Goal: Communication & Community: Connect with others

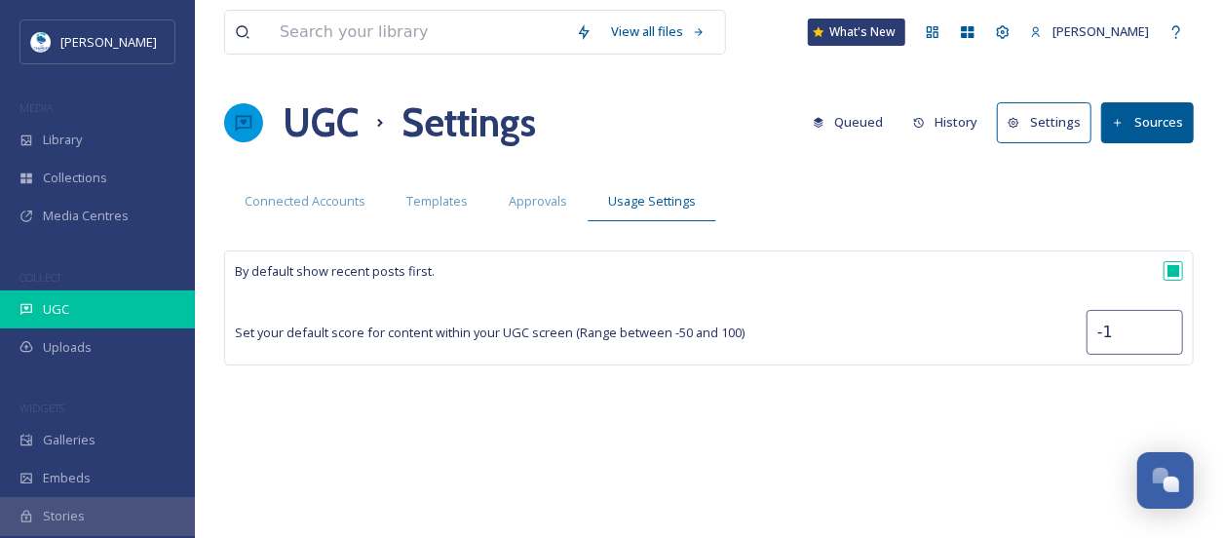
click at [80, 309] on div "UGC" at bounding box center [97, 309] width 195 height 38
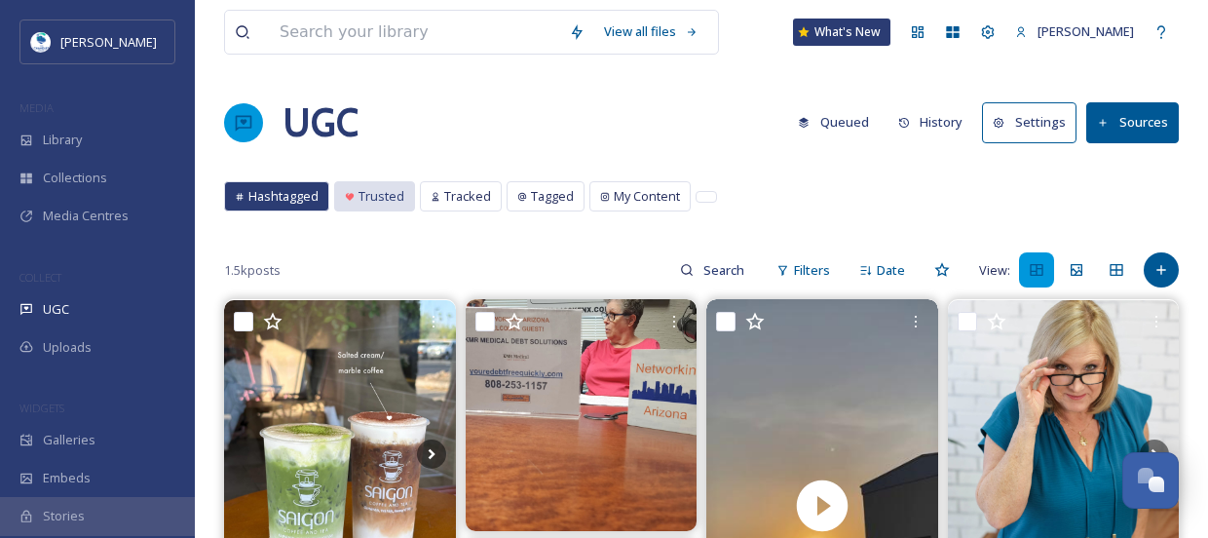
click at [396, 189] on span "Trusted" at bounding box center [382, 196] width 46 height 19
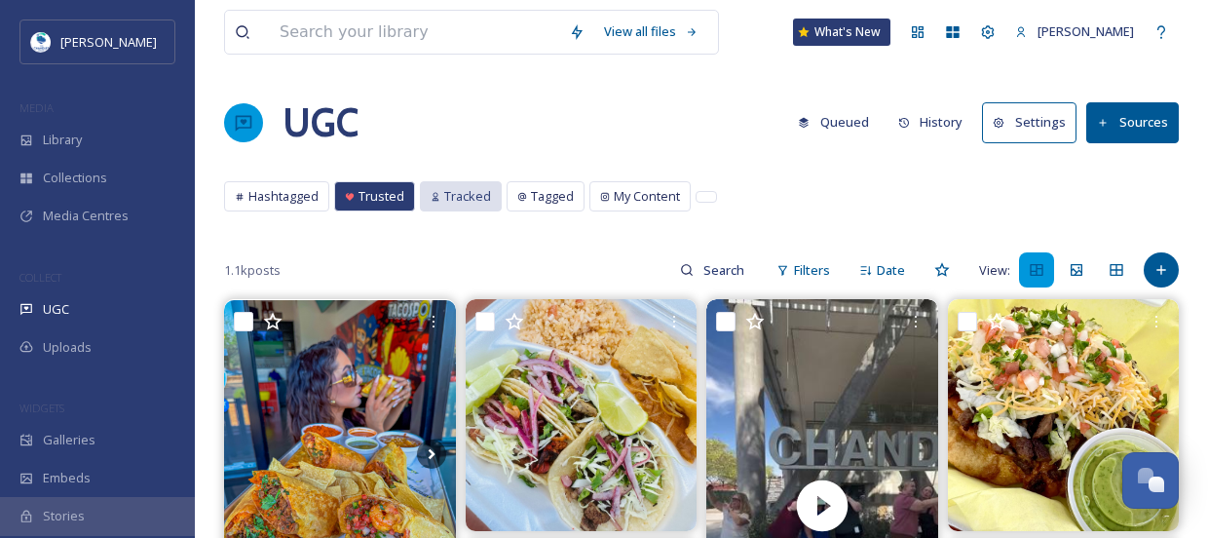
click at [461, 202] on span "Tracked" at bounding box center [467, 196] width 47 height 19
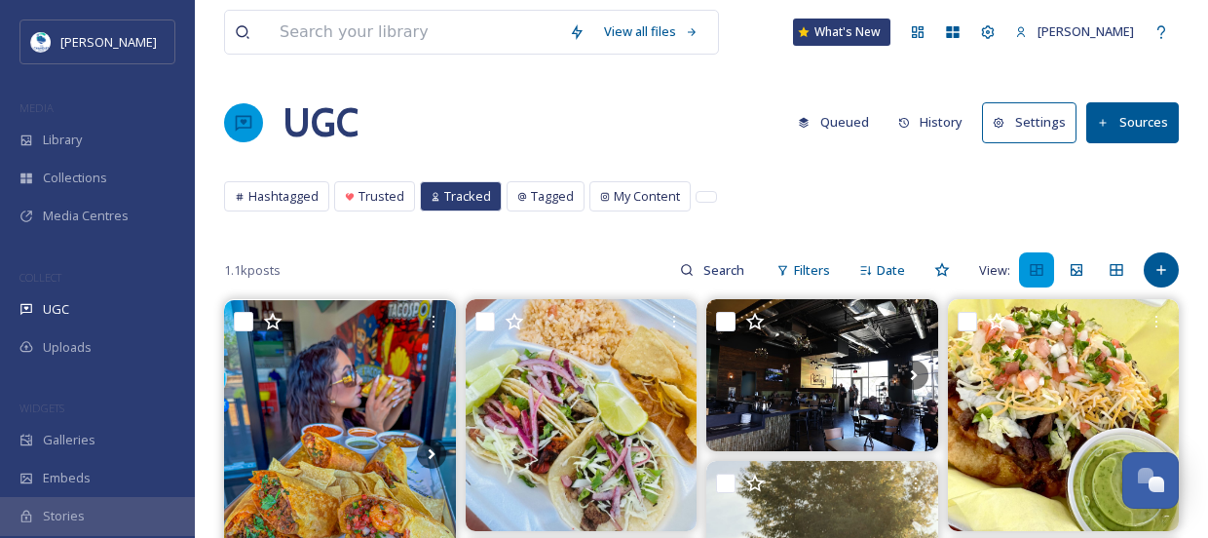
click at [1169, 122] on button "Sources" at bounding box center [1133, 122] width 93 height 40
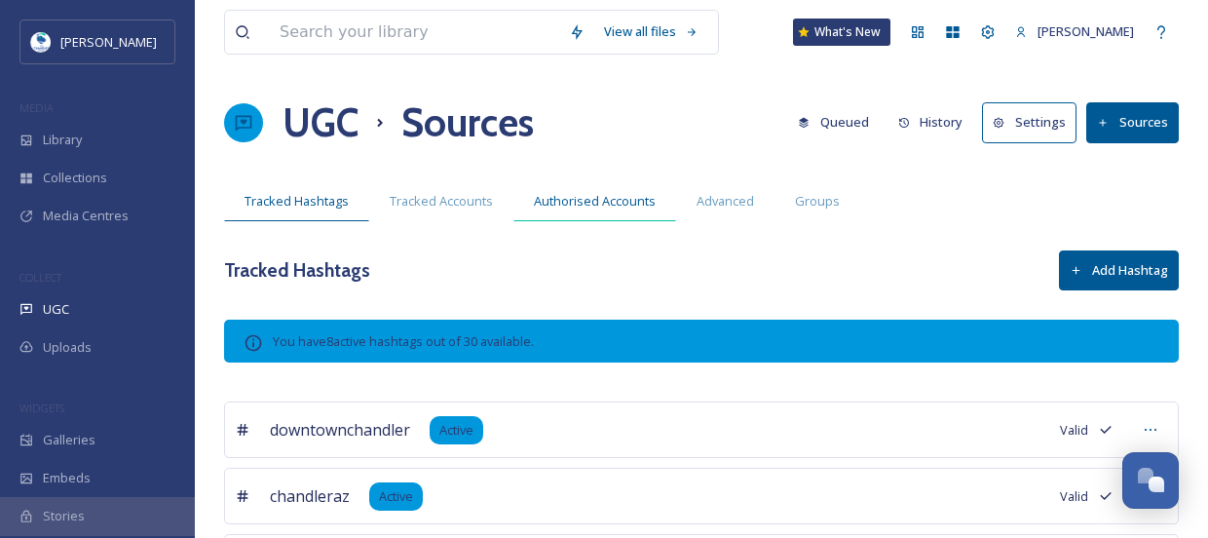
click at [585, 200] on span "Authorised Accounts" at bounding box center [595, 201] width 122 height 19
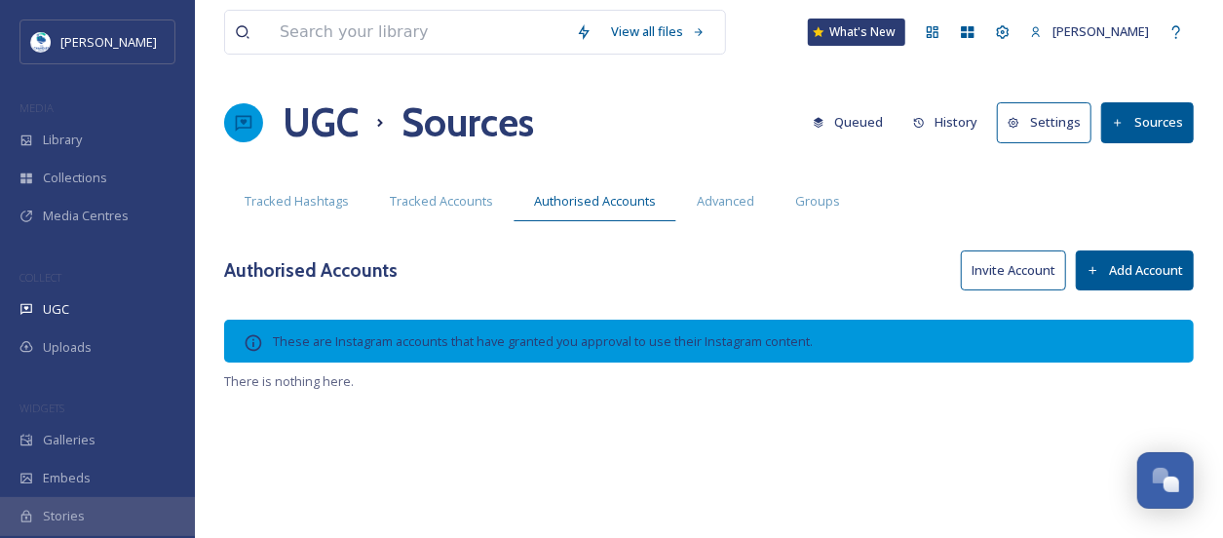
click at [986, 270] on button "Invite Account" at bounding box center [1013, 270] width 105 height 40
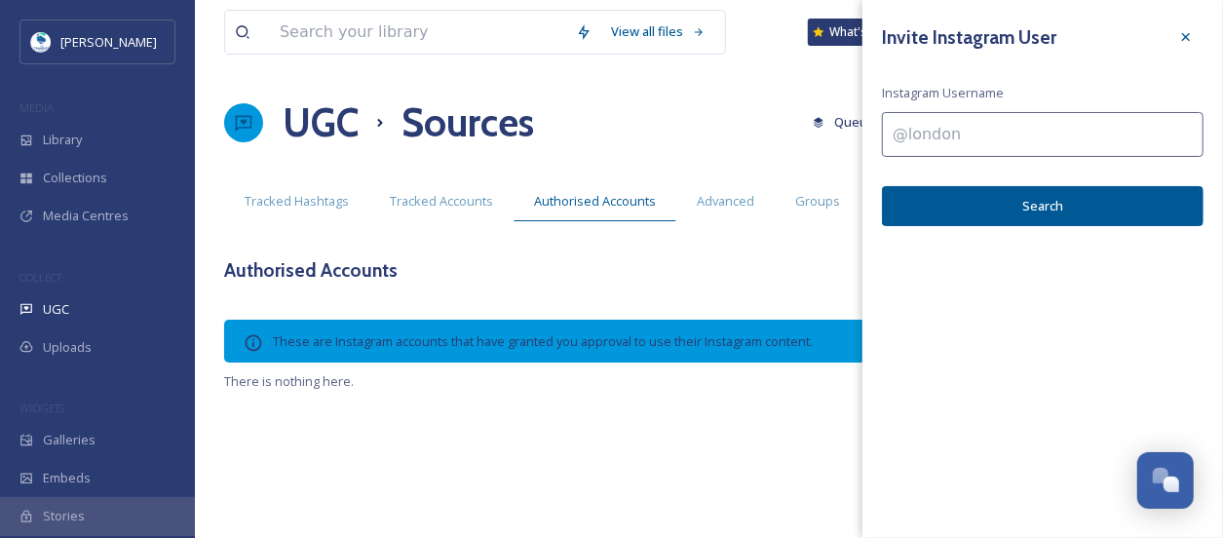
click at [973, 146] on input at bounding box center [1043, 134] width 322 height 45
paste input "corkandcraftaz"
type input "@corkandcraftaz"
click at [982, 190] on button "Search" at bounding box center [1043, 206] width 322 height 40
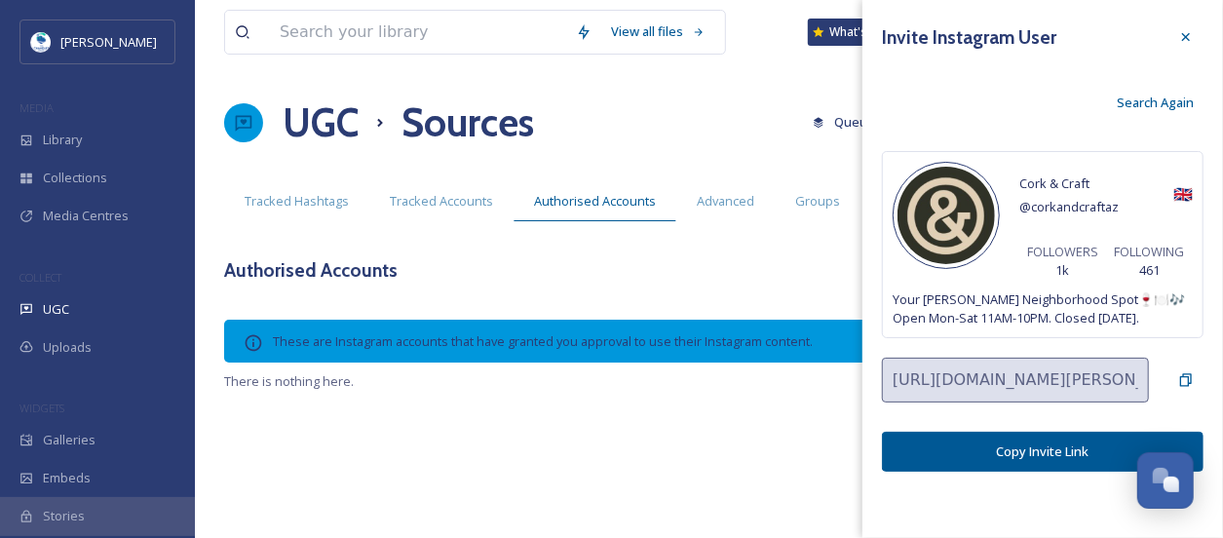
click at [1036, 444] on button "Copy Invite Link" at bounding box center [1043, 452] width 322 height 40
click at [1183, 38] on icon at bounding box center [1186, 37] width 16 height 16
